Goal: Book appointment/travel/reservation

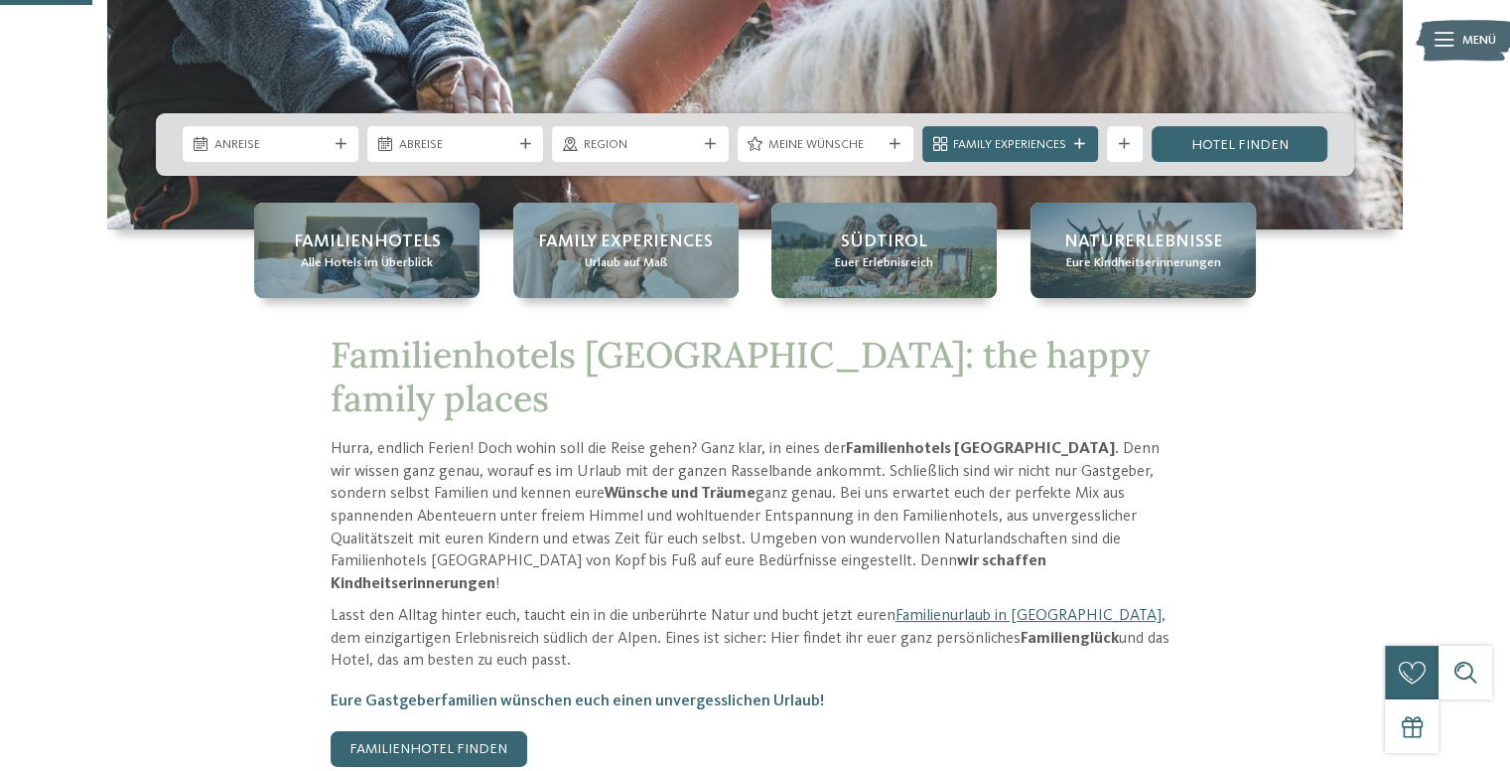
scroll to position [165, 0]
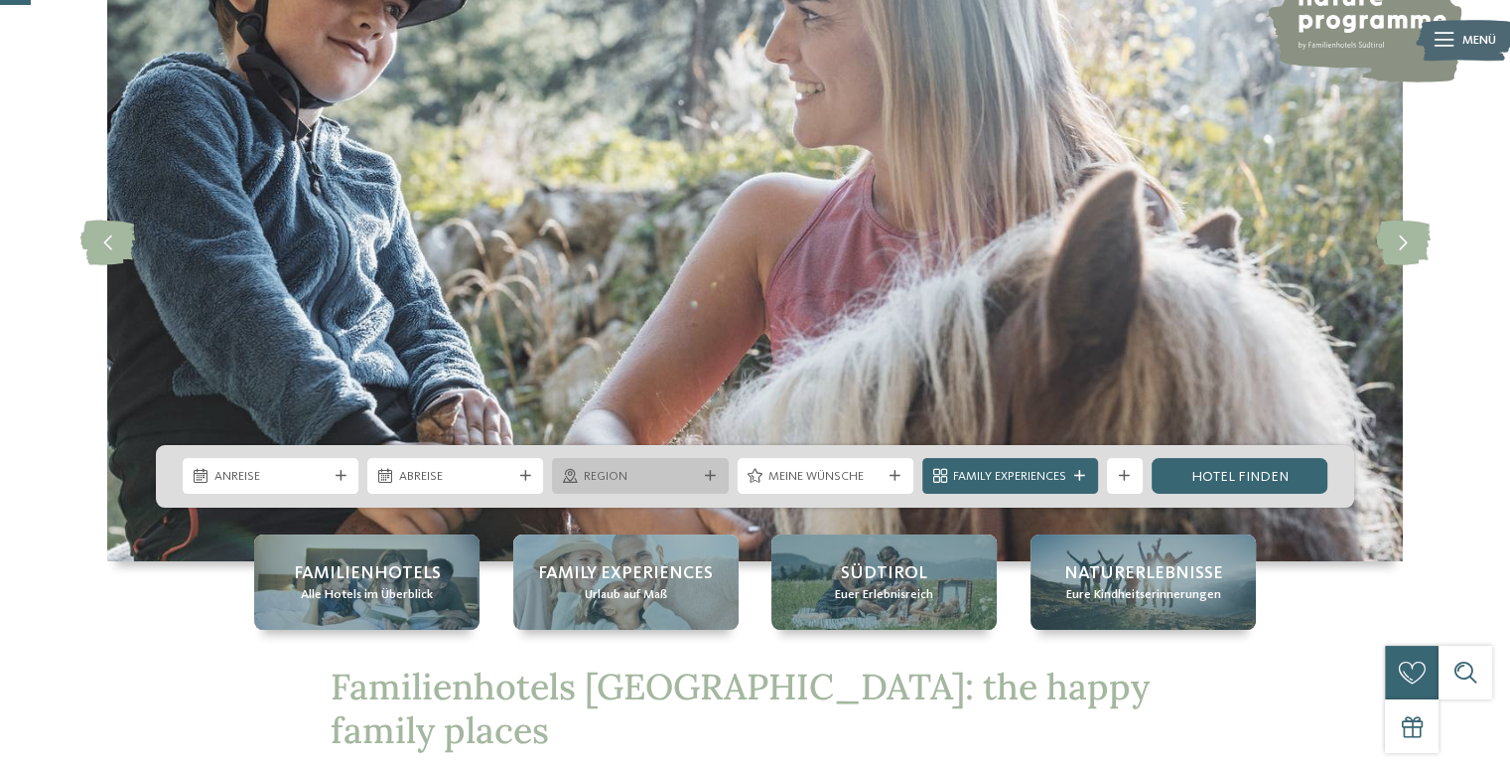
click at [643, 473] on span "Region" at bounding box center [640, 477] width 113 height 18
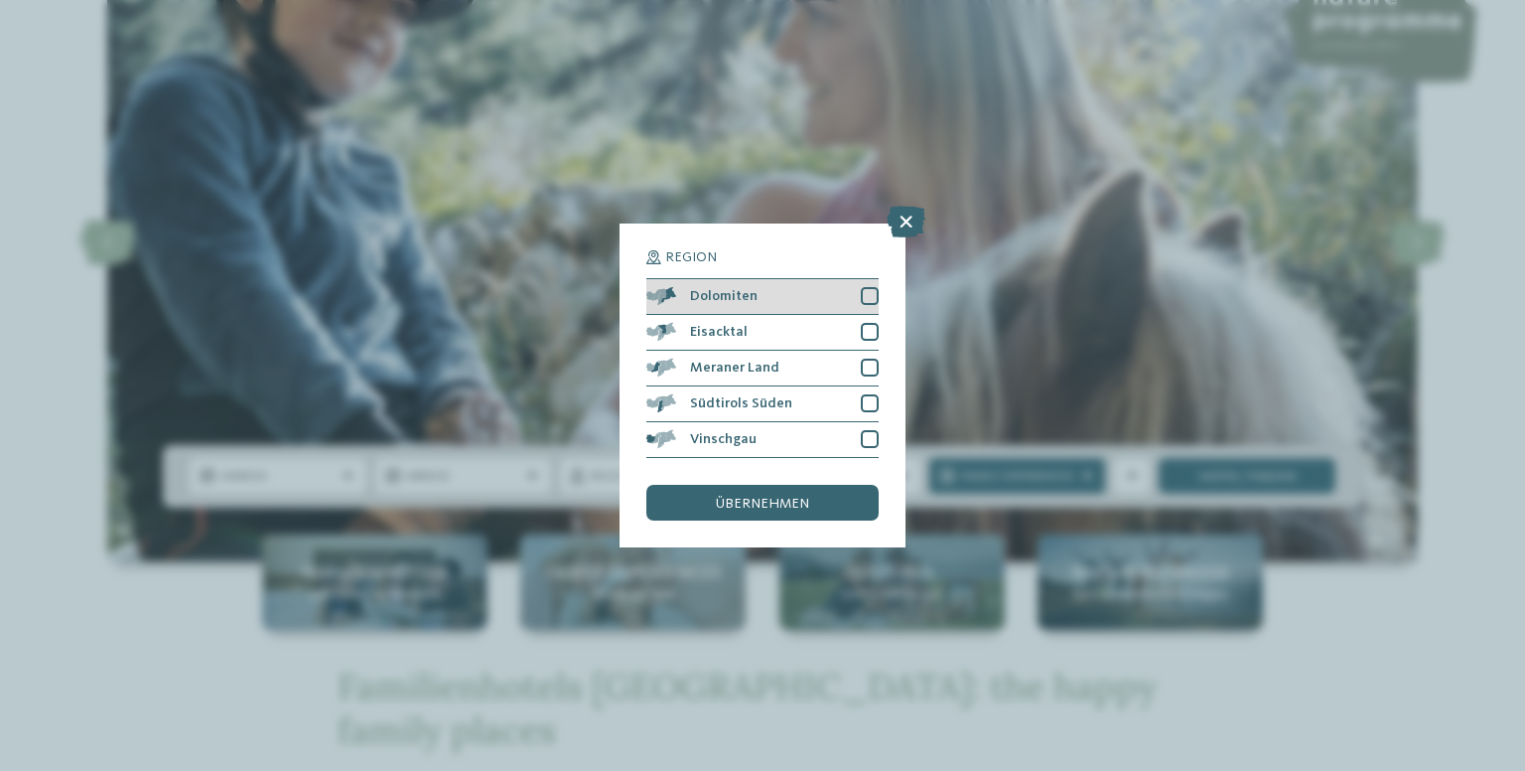
click at [870, 297] on div at bounding box center [870, 296] width 18 height 18
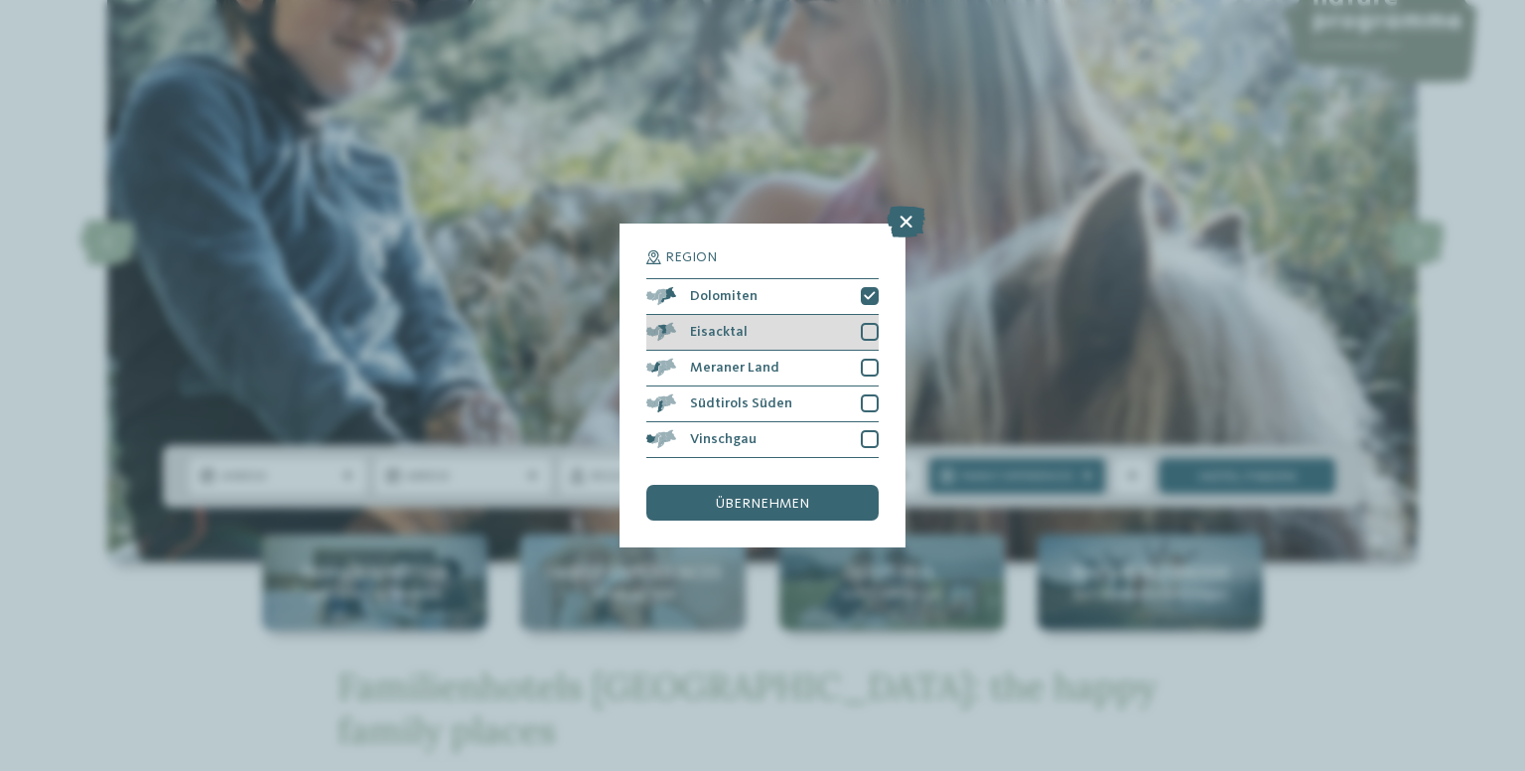
click at [874, 329] on div at bounding box center [870, 332] width 18 height 18
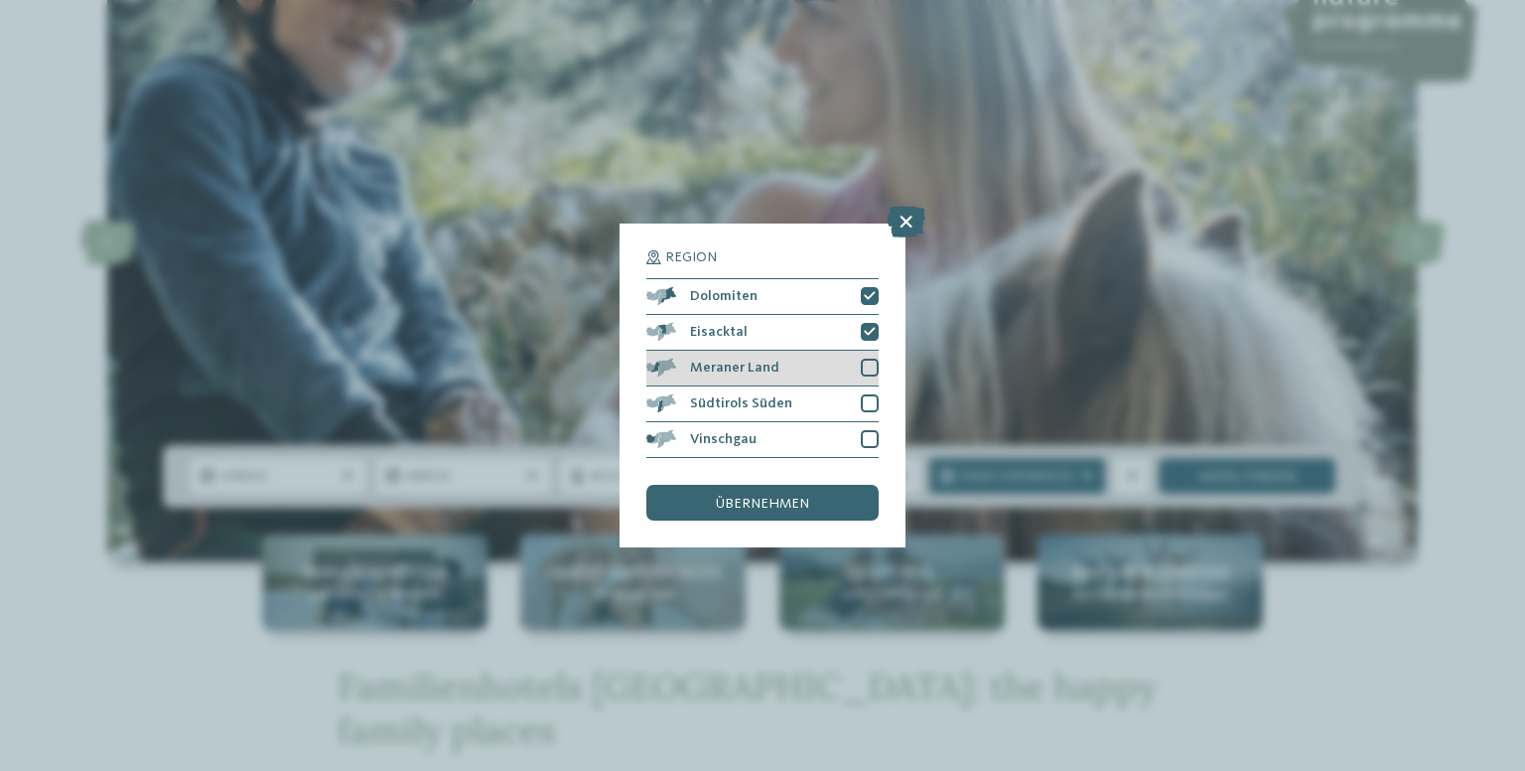
click at [866, 358] on div "Meraner Land" at bounding box center [762, 369] width 232 height 36
click at [870, 398] on div at bounding box center [870, 403] width 18 height 18
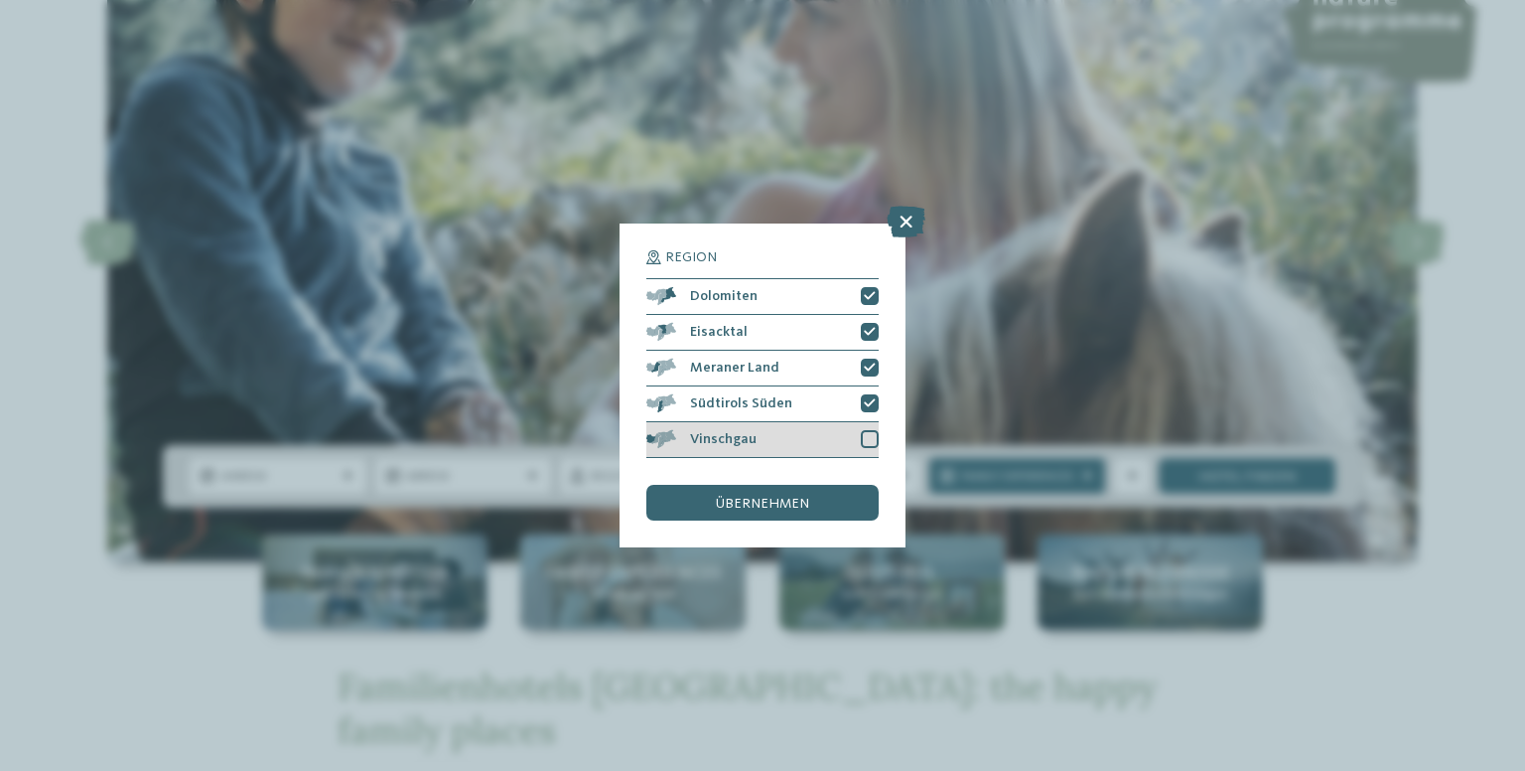
click at [867, 442] on div at bounding box center [870, 439] width 18 height 18
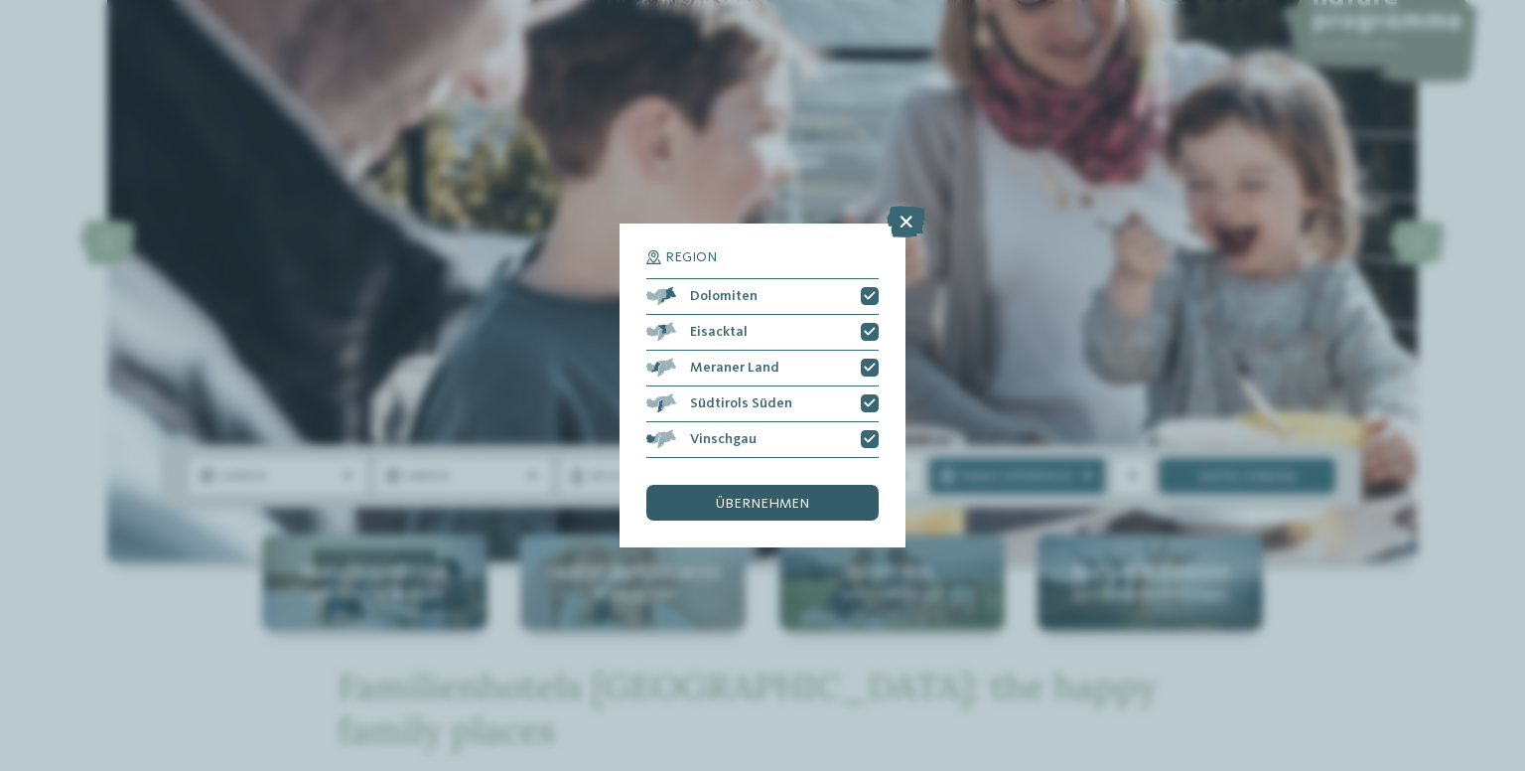
click at [838, 505] on div "übernehmen" at bounding box center [762, 503] width 232 height 36
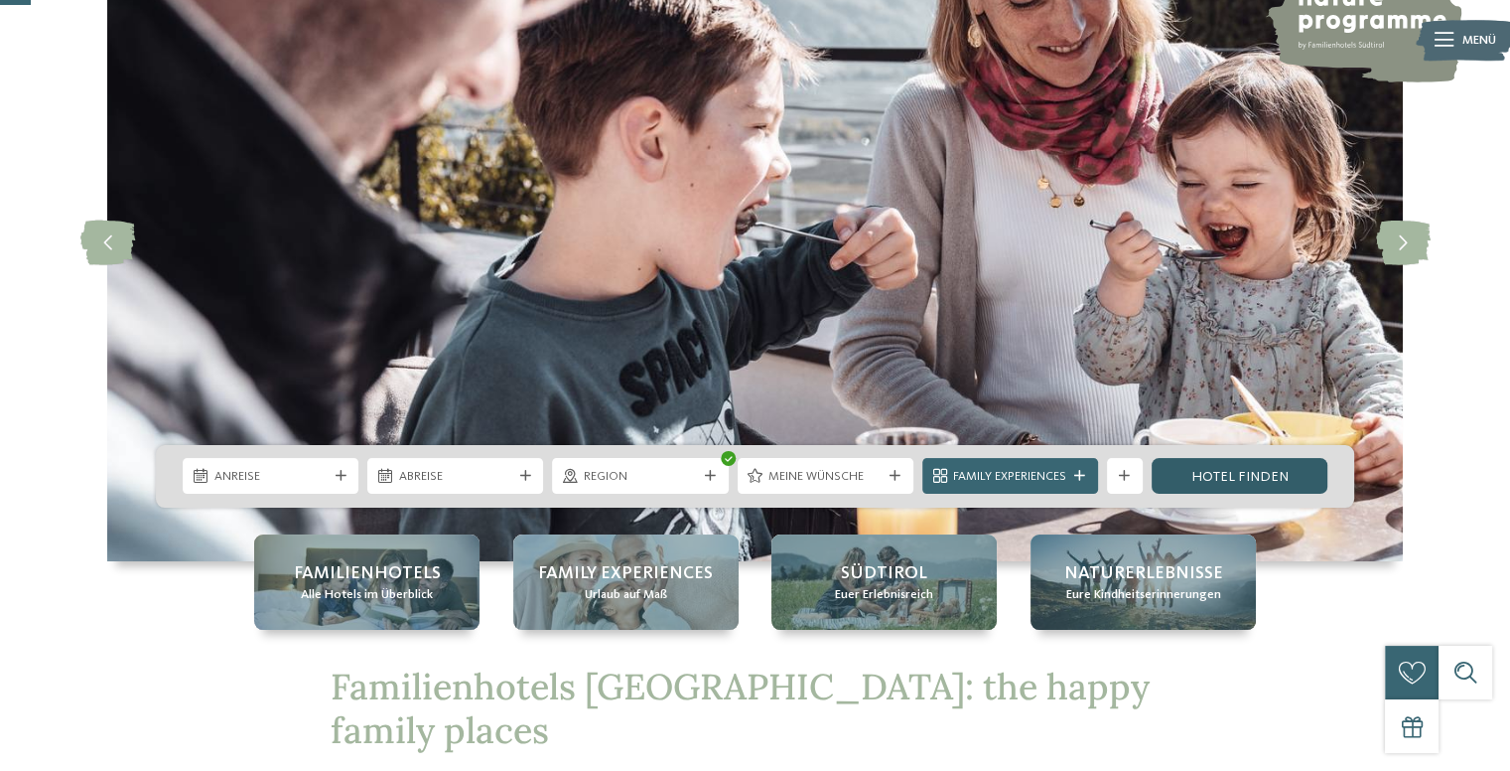
click at [1251, 482] on link "Hotel finden" at bounding box center [1240, 476] width 176 height 36
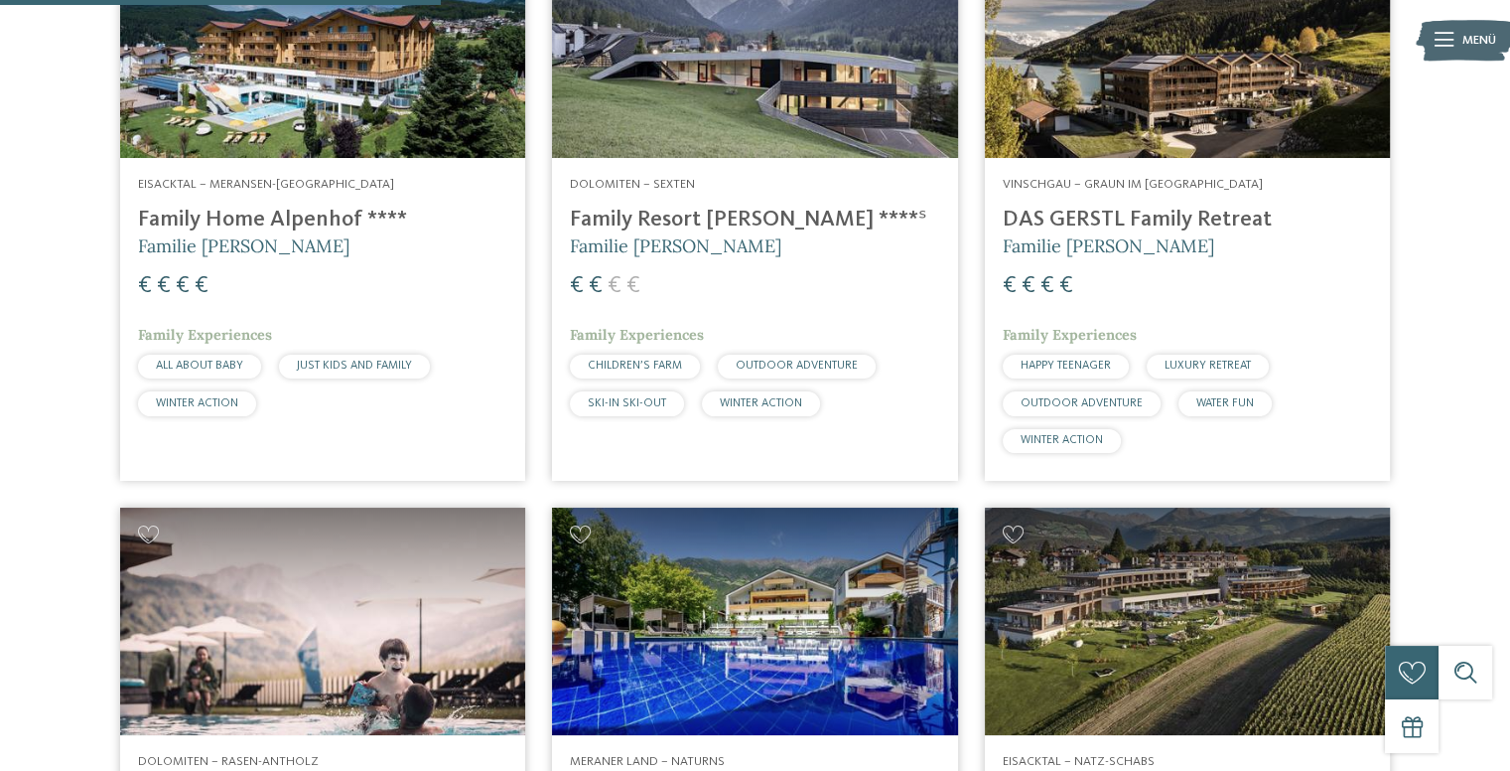
scroll to position [1808, 0]
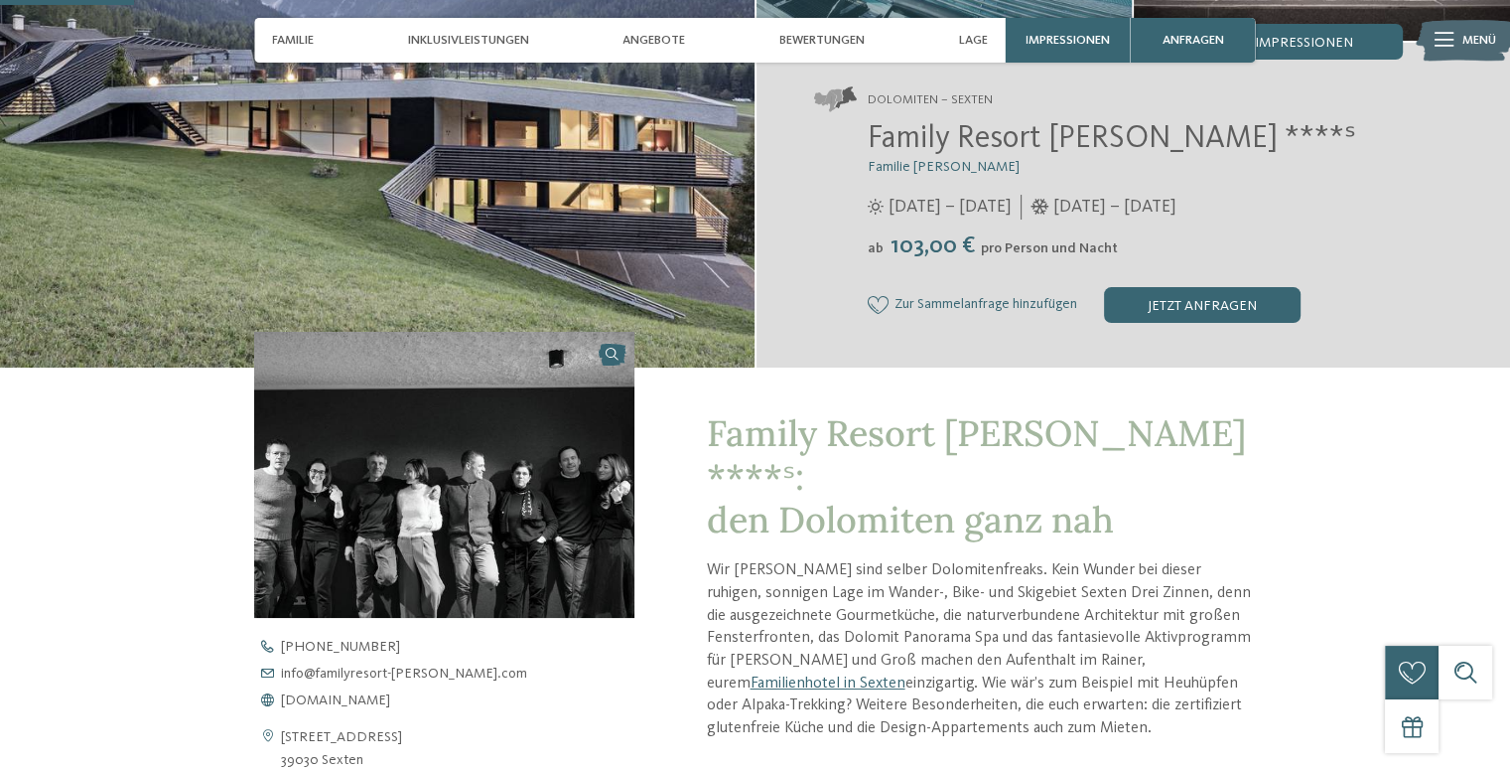
scroll to position [496, 0]
